Goal: Transaction & Acquisition: Book appointment/travel/reservation

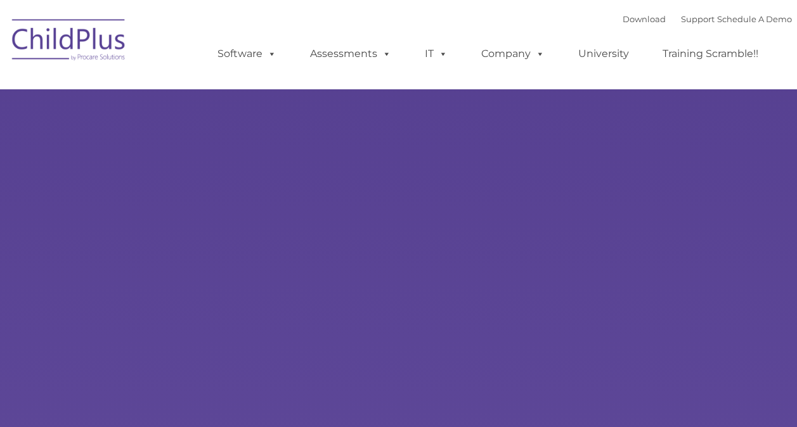
select select "MEDIUM"
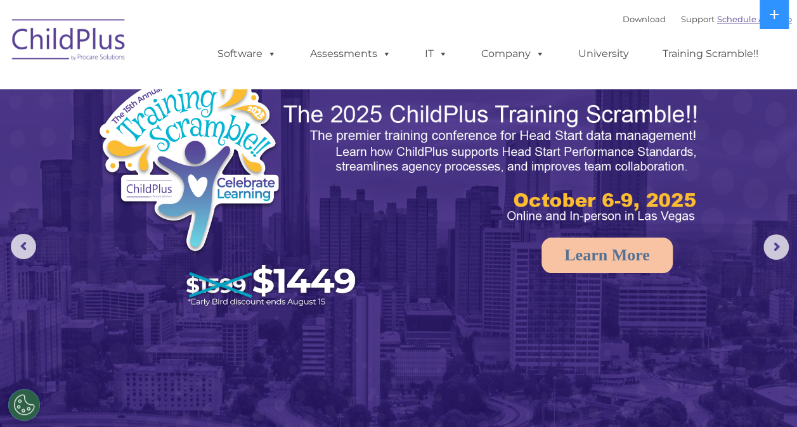
click at [737, 19] on link "Schedule A Demo" at bounding box center [754, 19] width 75 height 10
select select "MEDIUM"
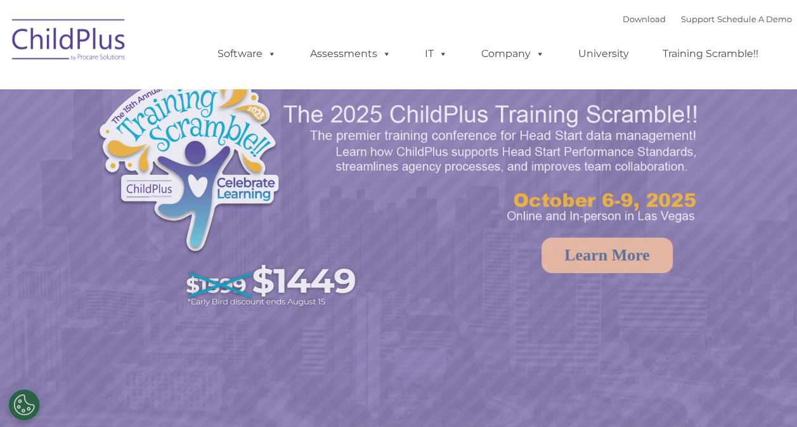
select select "MEDIUM"
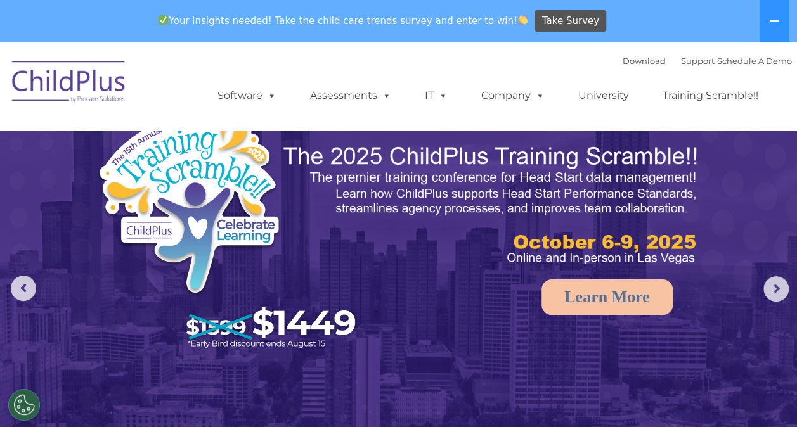
click at [42, 91] on img at bounding box center [69, 83] width 127 height 63
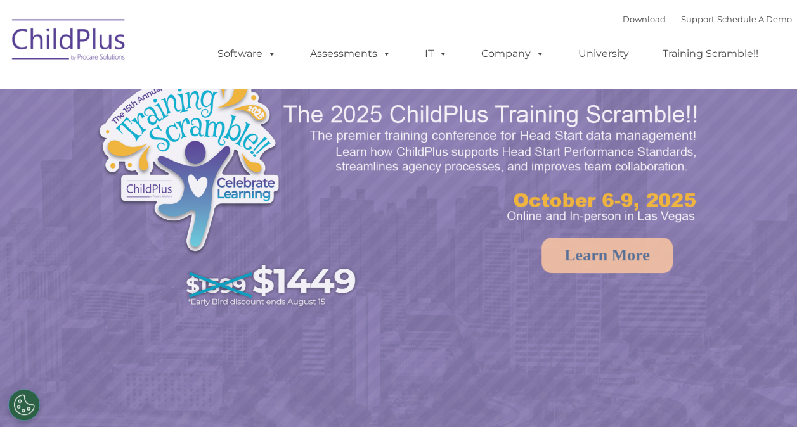
select select "MEDIUM"
